Goal: Task Accomplishment & Management: Manage account settings

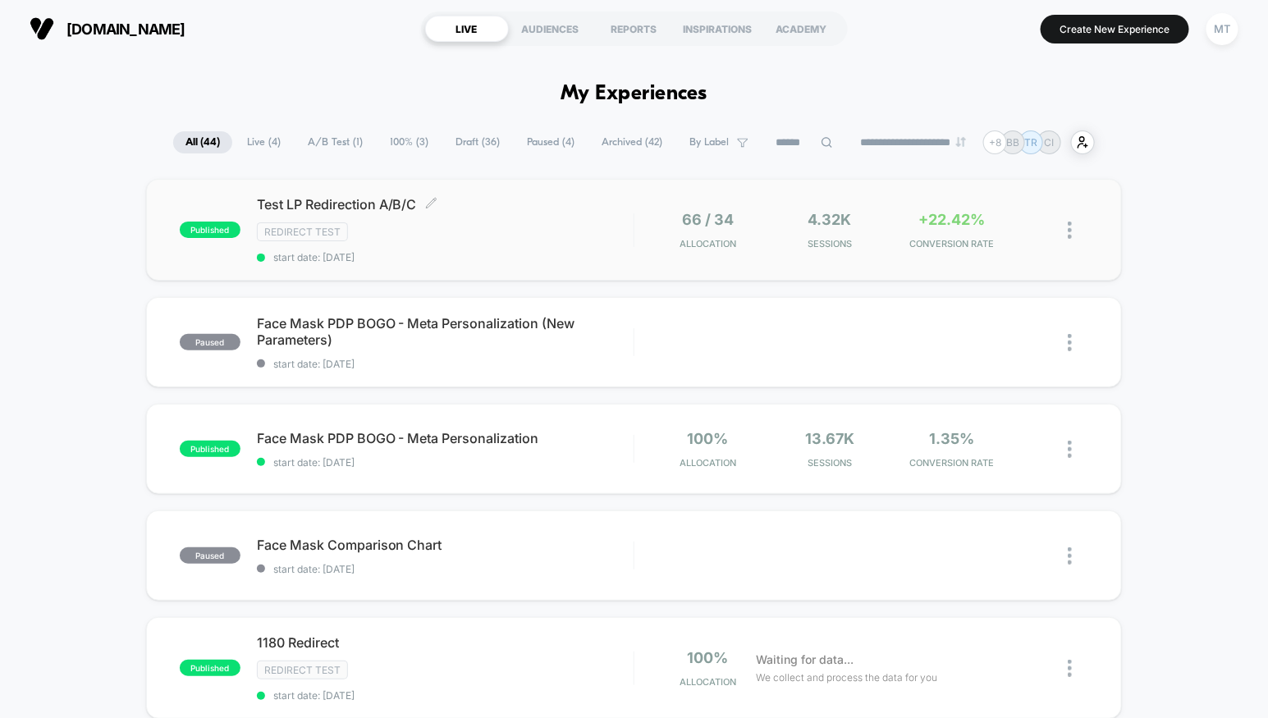
click at [483, 208] on span "Test LP Redirection A/B/C Click to edit experience details" at bounding box center [445, 204] width 377 height 16
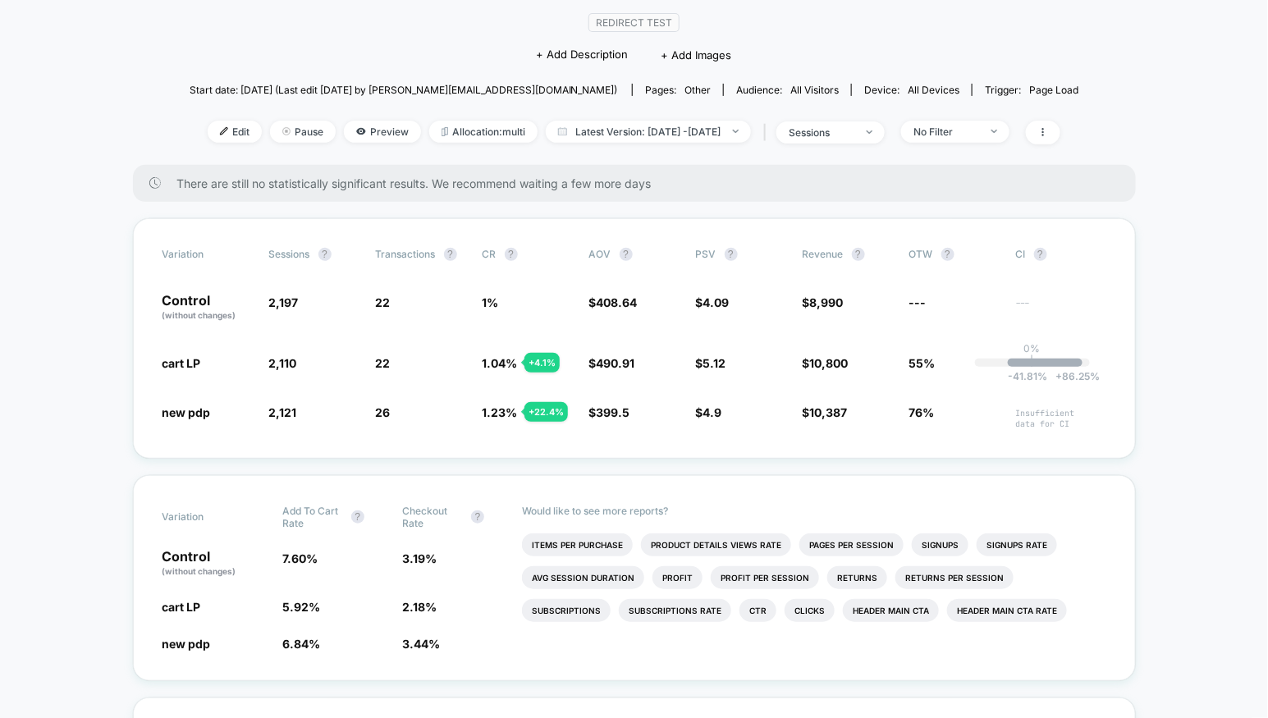
scroll to position [170, 0]
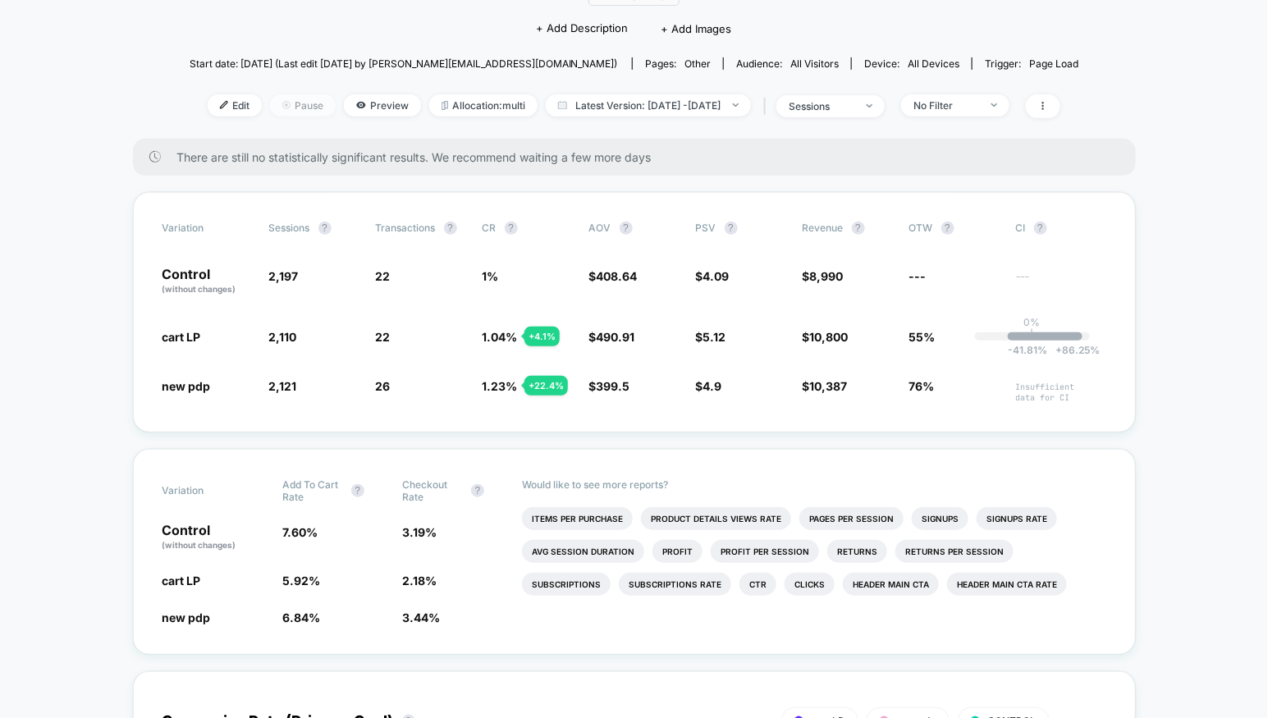
click at [270, 97] on span "Pause" at bounding box center [303, 105] width 66 height 22
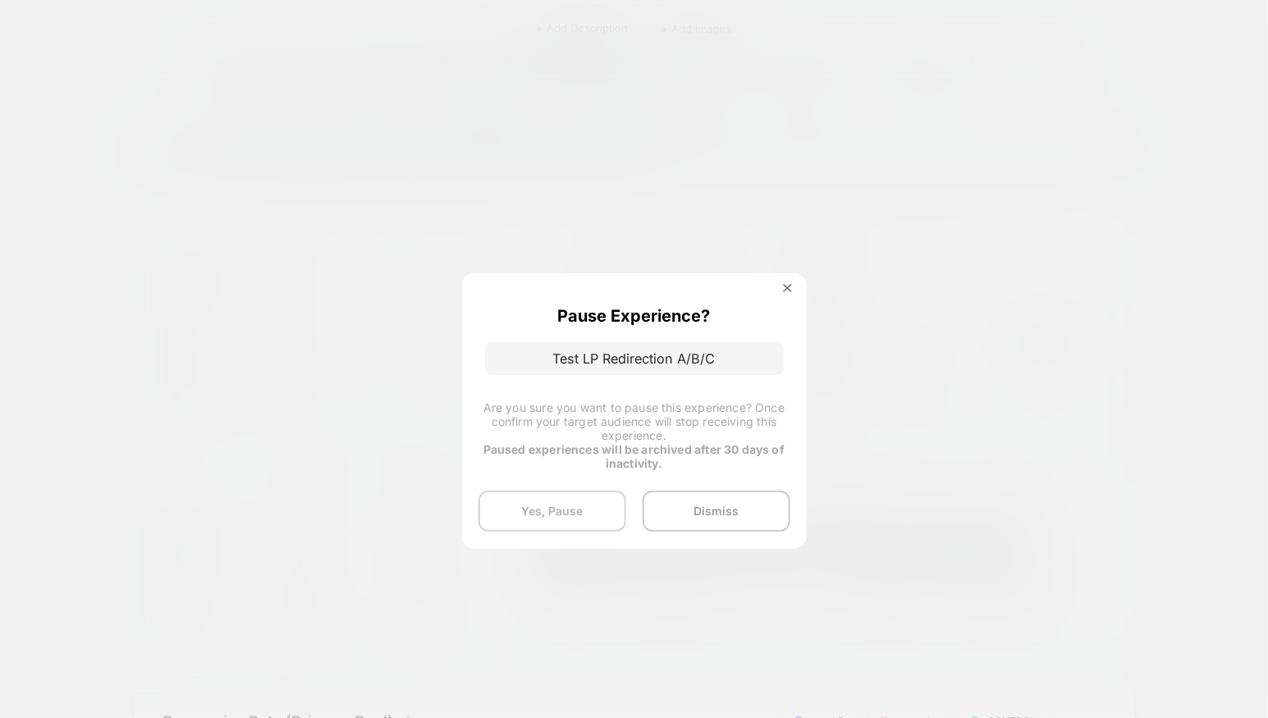
click at [575, 509] on button "Yes, Pause" at bounding box center [552, 511] width 148 height 41
